Goal: Find specific page/section

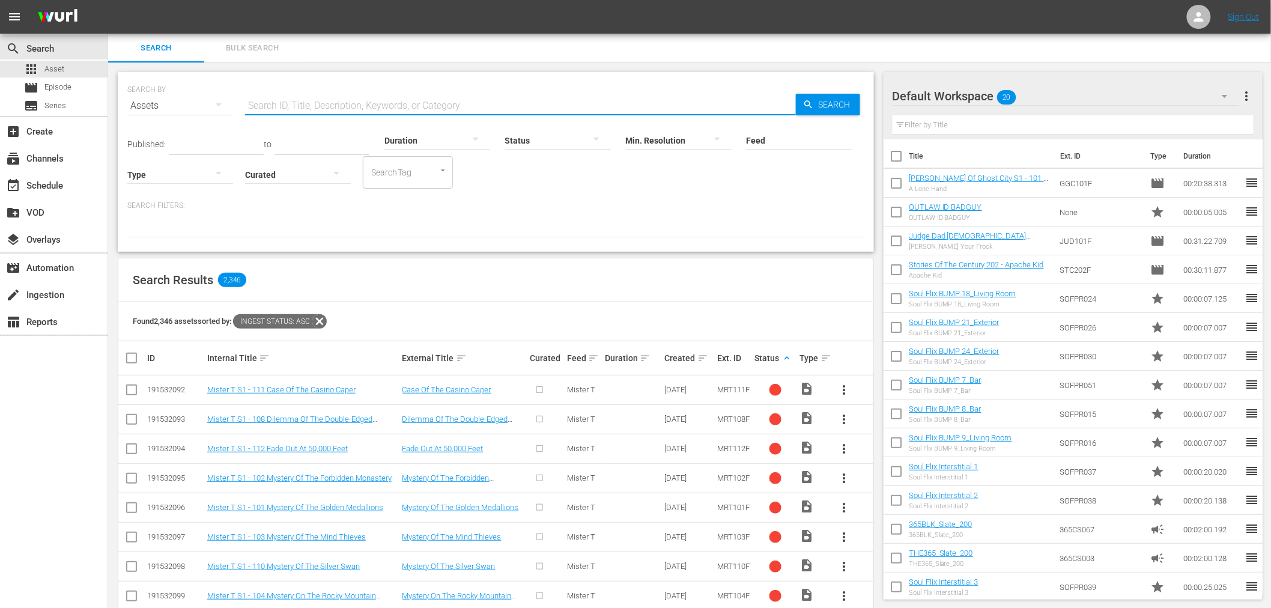
click at [400, 94] on input "text" at bounding box center [520, 105] width 551 height 29
drag, startPoint x: 352, startPoint y: 108, endPoint x: 73, endPoint y: 68, distance: 282.2
click at [108, 0] on div "search Search apps Asset movie Episode subtitles Series add_box Create subscrip…" at bounding box center [689, 0] width 1163 height 0
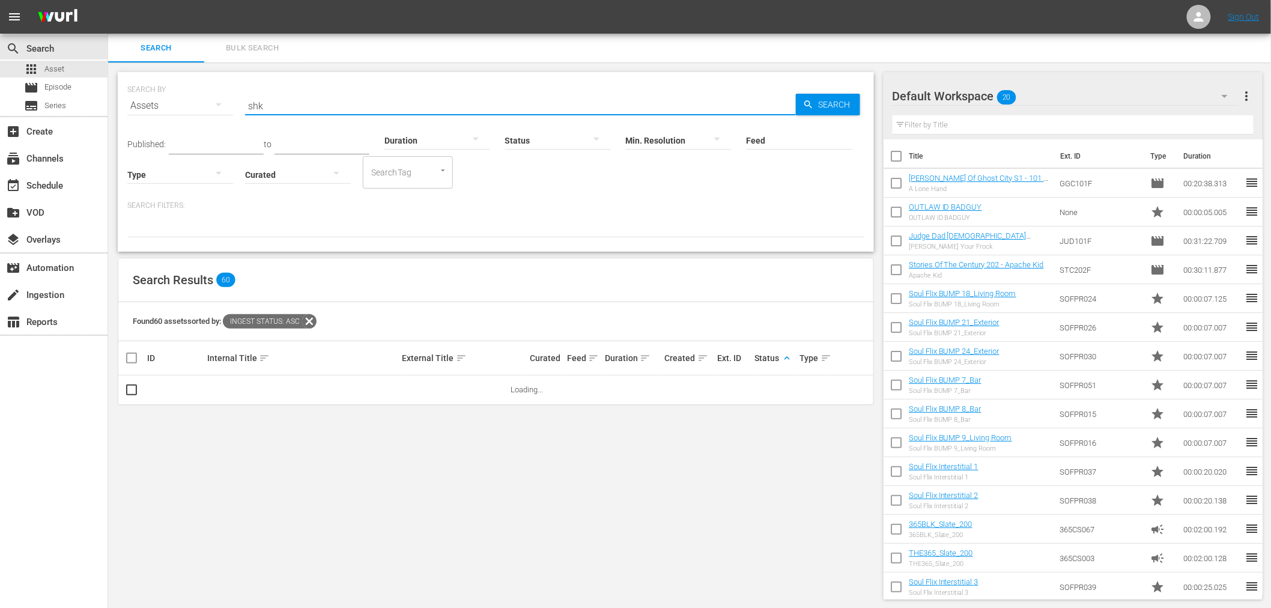
type input "shk"
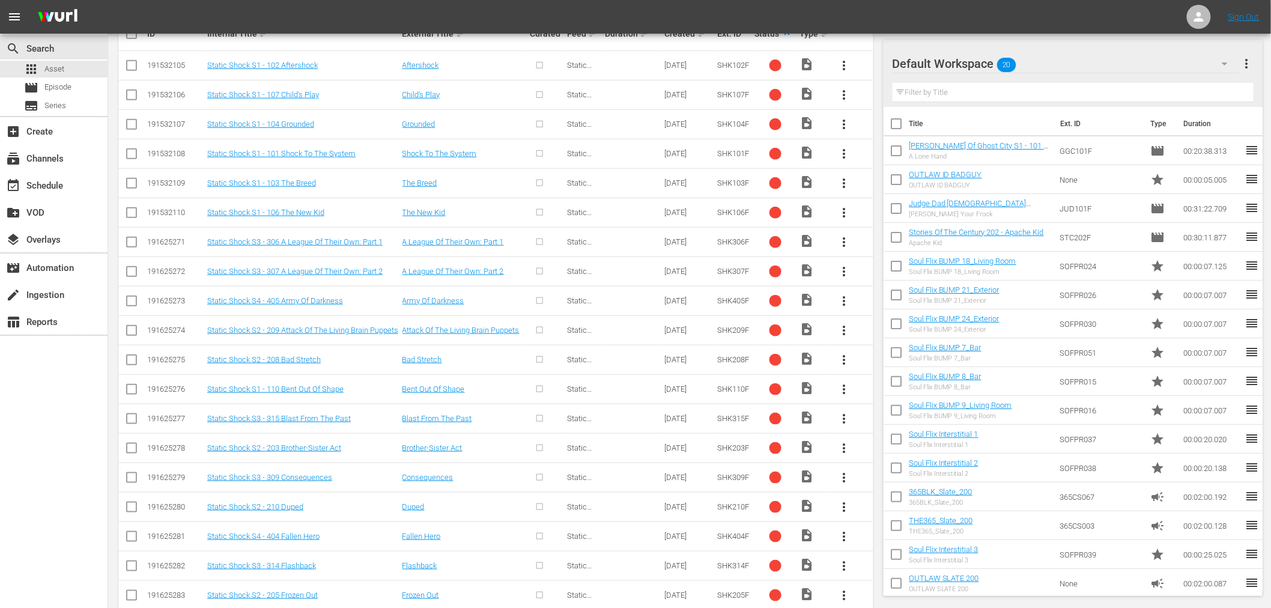
scroll to position [333, 0]
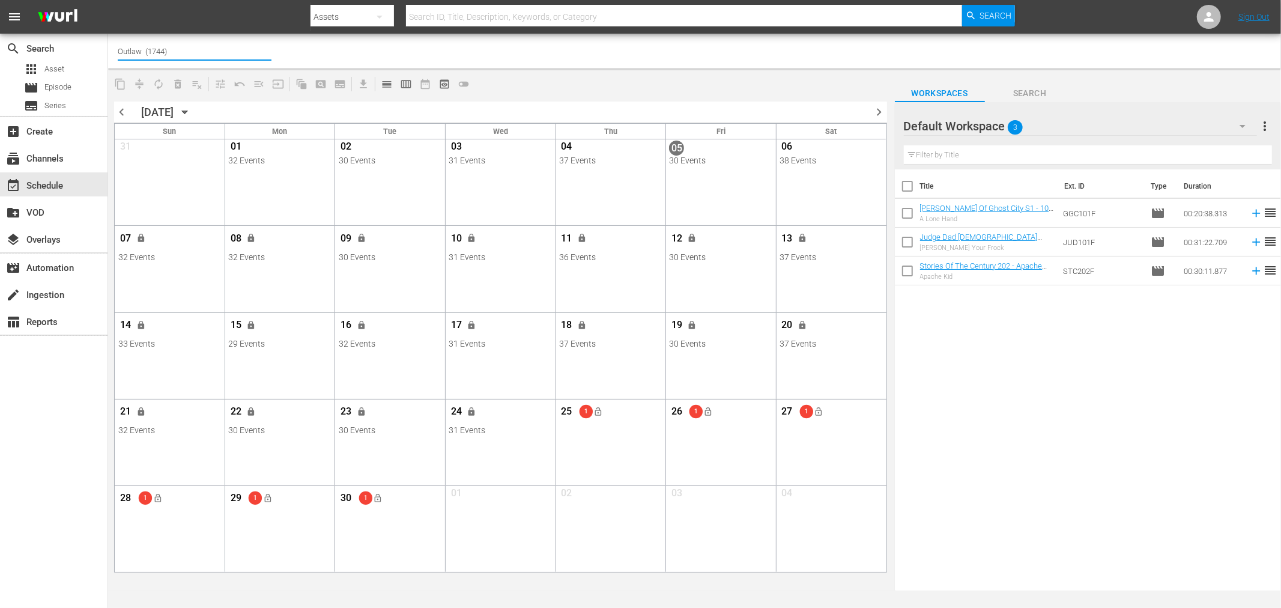
drag, startPoint x: 210, startPoint y: 55, endPoint x: -110, endPoint y: 7, distance: 323.6
click at [0, 7] on html "menu Search By Assets Search ID, Title, Description, Keywords, or Category Sear…" at bounding box center [640, 304] width 1281 height 608
click at [214, 85] on div "Soul Flix (1949 - free_tv_networks_pamgrierssoulflix_1)" at bounding box center [282, 84] width 311 height 29
type input "Soul Flix (1949 - free_tv_networks_pamgrierssoulflix_1)"
